Goal: Navigation & Orientation: Find specific page/section

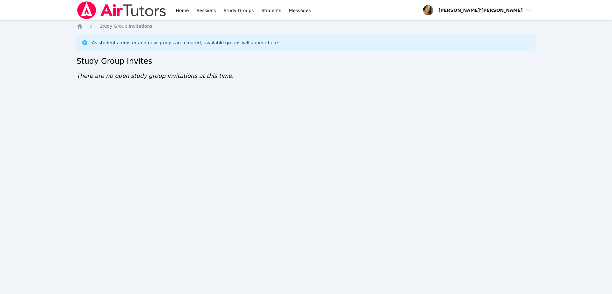
click at [592, 139] on div "Home Sessions Study Groups Students Messages Open user menu Lee'Tayna Hostick O…" at bounding box center [306, 147] width 612 height 294
